Goal: Task Accomplishment & Management: Manage account settings

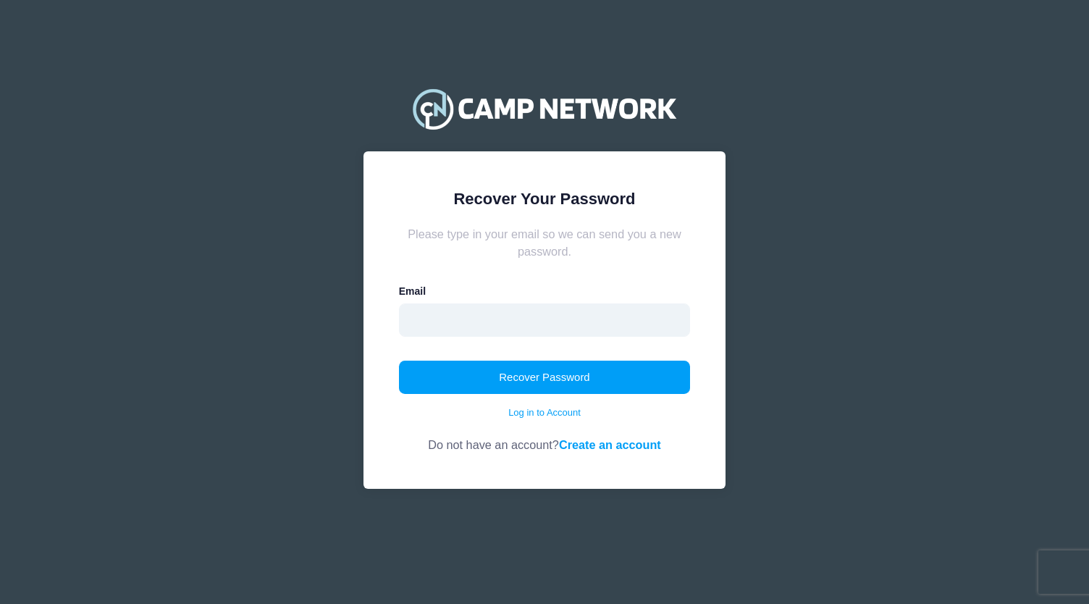
click at [510, 322] on input "email" at bounding box center [545, 319] width 292 height 33
type input "fchavez@globalcompgroup.com"
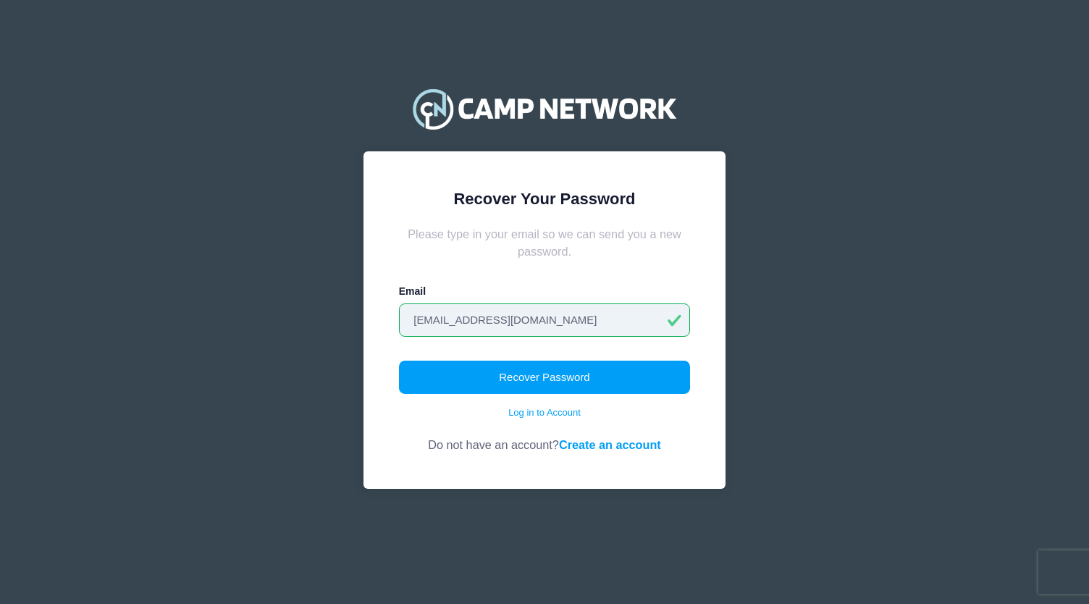
click at [582, 327] on input "fchavez@globalcompgroup.com" at bounding box center [545, 319] width 292 height 33
drag, startPoint x: 587, startPoint y: 321, endPoint x: 333, endPoint y: 314, distance: 253.5
click at [333, 314] on div "Recover Your Password Please type in your email so we can send you a new passwo…" at bounding box center [544, 302] width 433 height 516
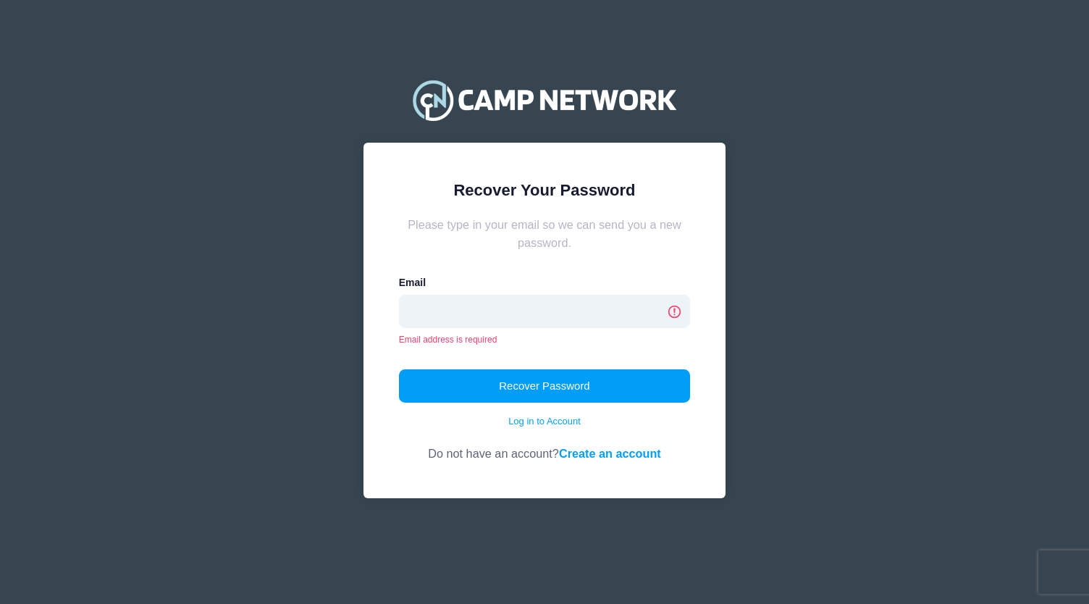
click at [425, 312] on input "email" at bounding box center [545, 311] width 292 height 33
type input "mrobinson@commonpartners.com"
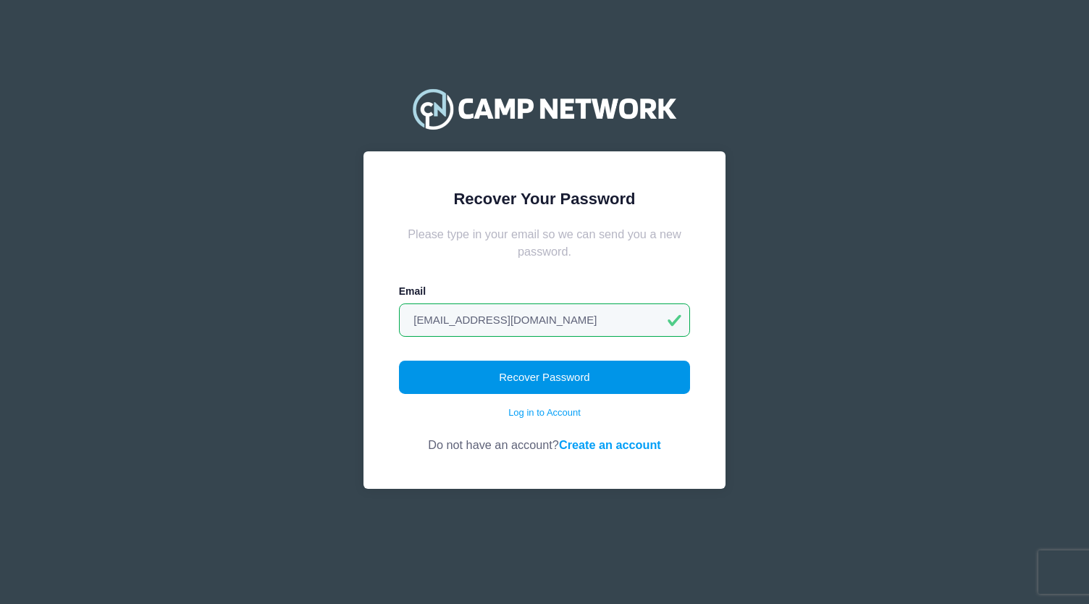
click at [525, 374] on button "Recover Password" at bounding box center [545, 377] width 292 height 33
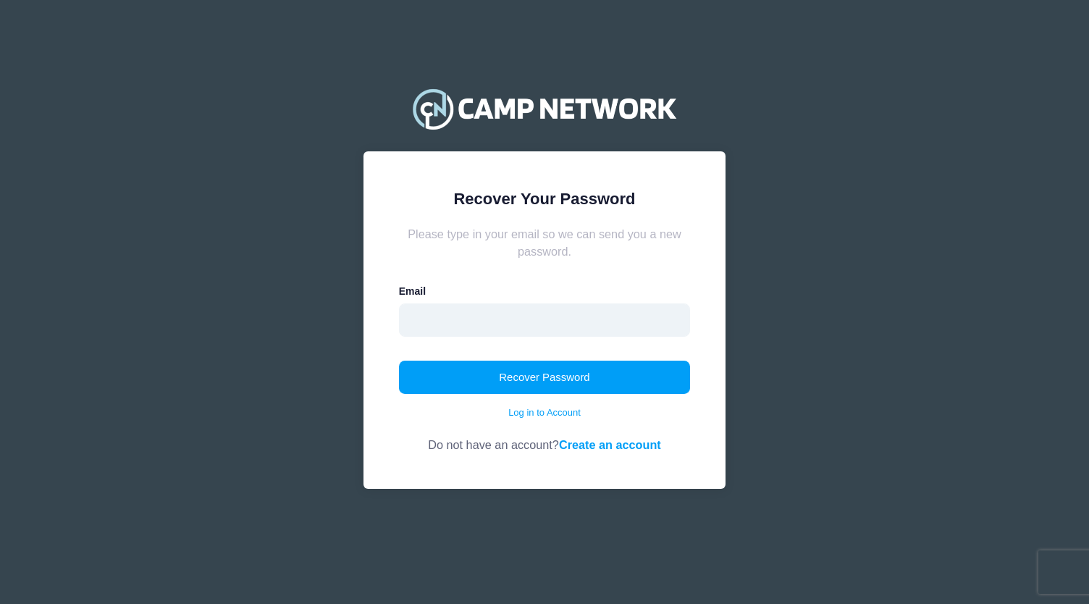
click at [626, 325] on input "email" at bounding box center [545, 319] width 292 height 33
type input "[EMAIL_ADDRESS][DOMAIN_NAME]"
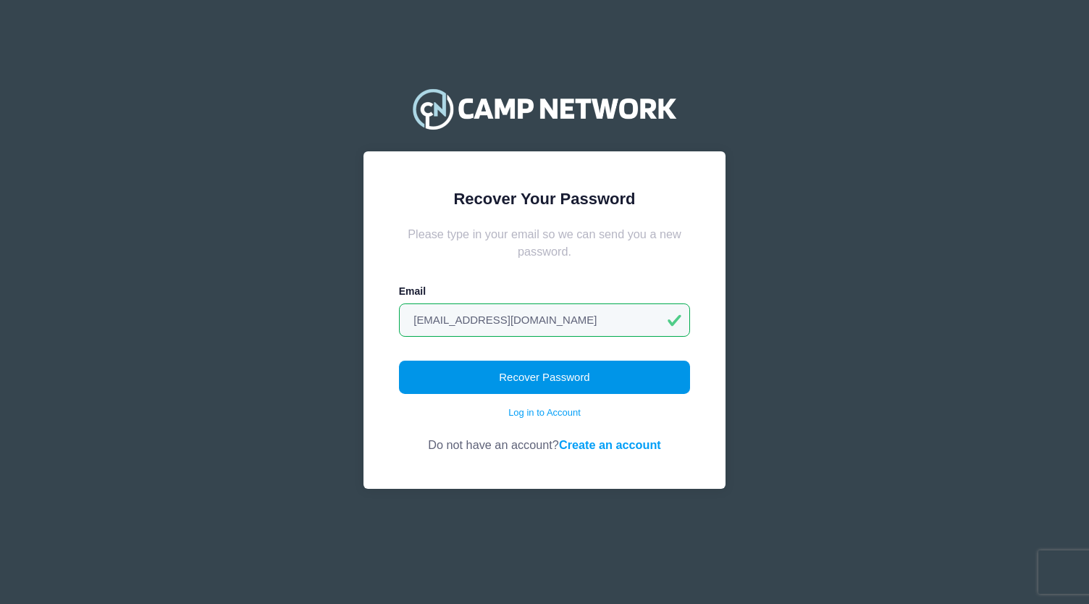
click at [587, 370] on button "Recover Password" at bounding box center [545, 377] width 292 height 33
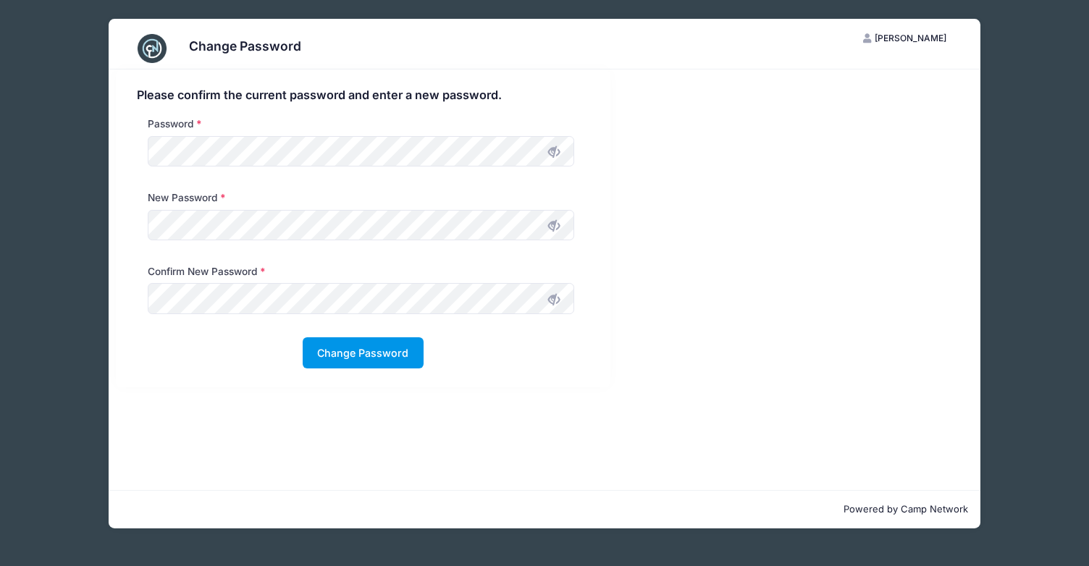
drag, startPoint x: 408, startPoint y: 345, endPoint x: 401, endPoint y: 354, distance: 11.4
click at [404, 351] on form "Password New Password Confirm New Password" at bounding box center [363, 243] width 452 height 252
click at [401, 354] on button "Change Password" at bounding box center [363, 352] width 121 height 31
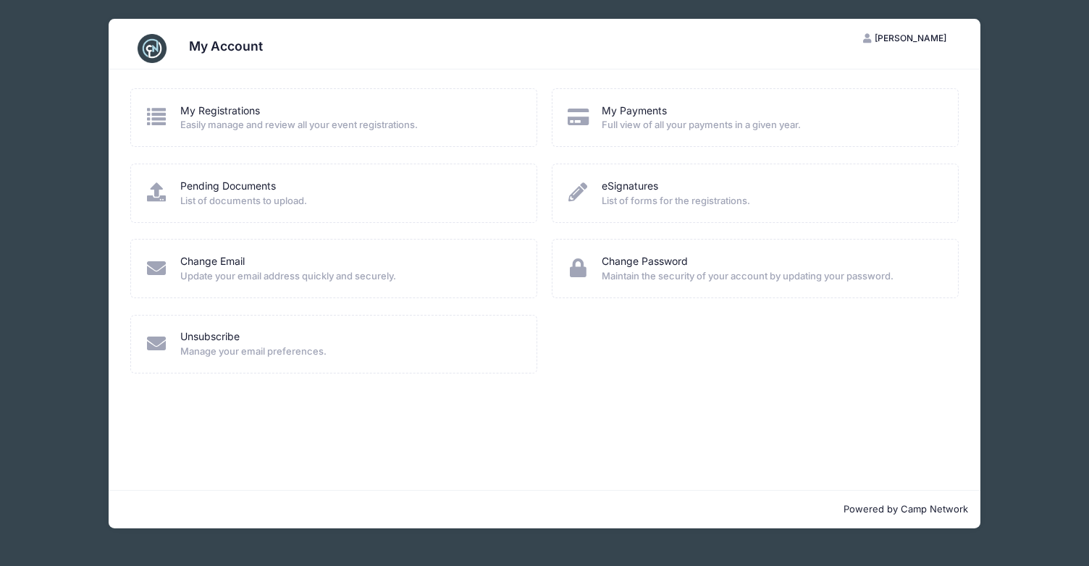
click at [1026, 143] on div "My Account MR [PERSON_NAME] My Account Logout My Registrations Easily manage an…" at bounding box center [545, 273] width 1046 height 547
click at [227, 196] on span "List of documents to upload." at bounding box center [348, 201] width 337 height 14
click at [235, 114] on link "My Registrations" at bounding box center [220, 111] width 80 height 15
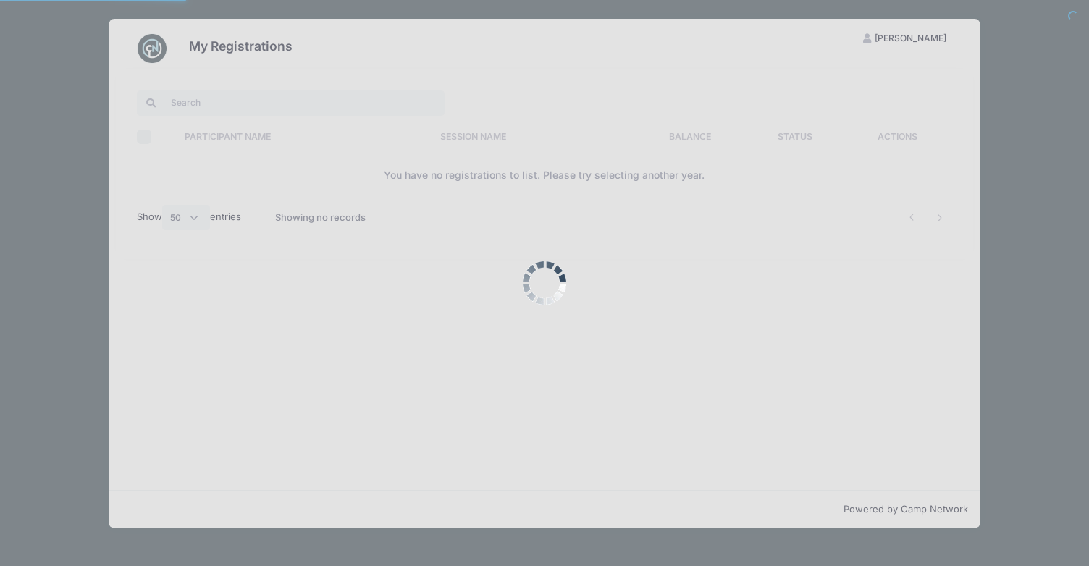
select select "50"
